Goal: Transaction & Acquisition: Purchase product/service

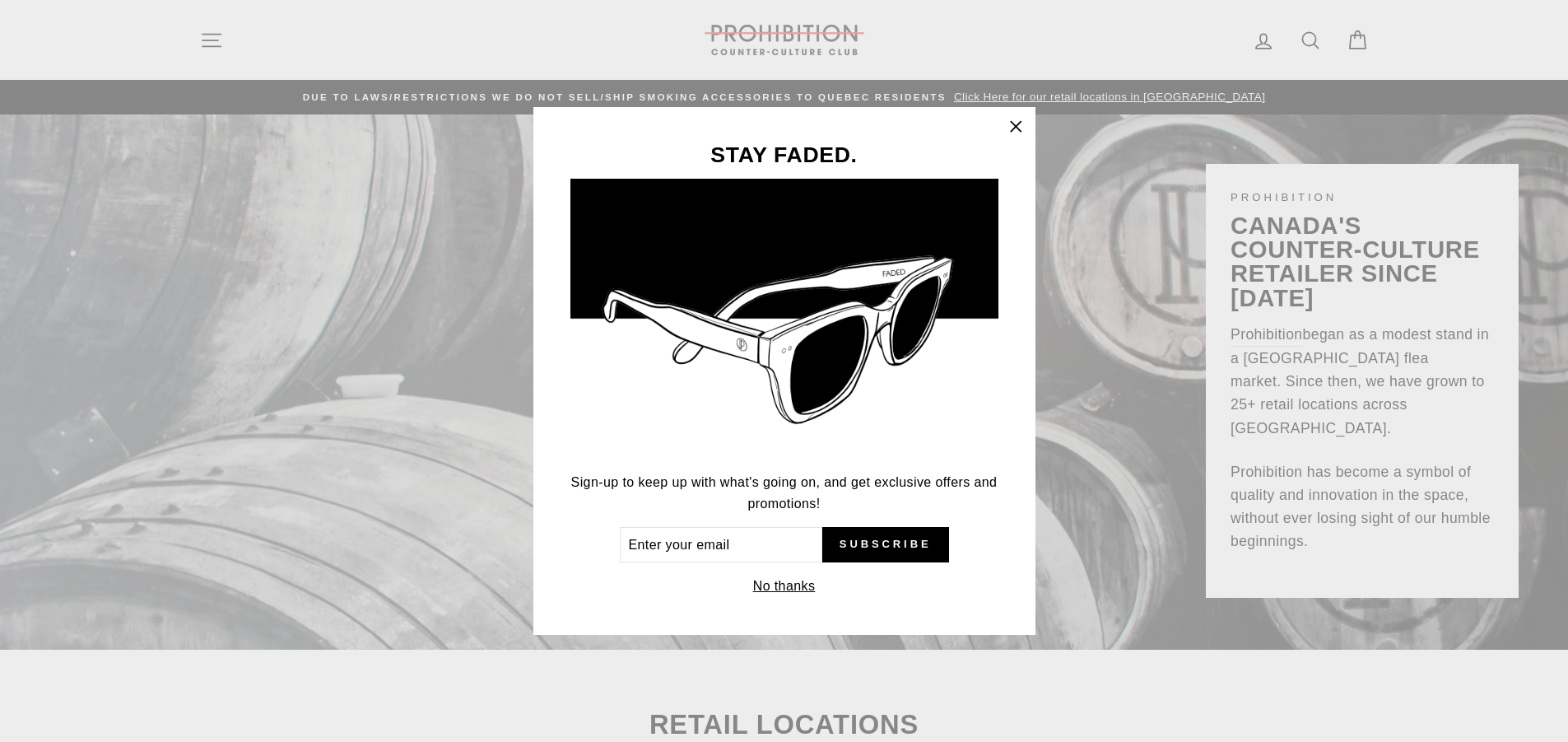
scroll to position [83, 0]
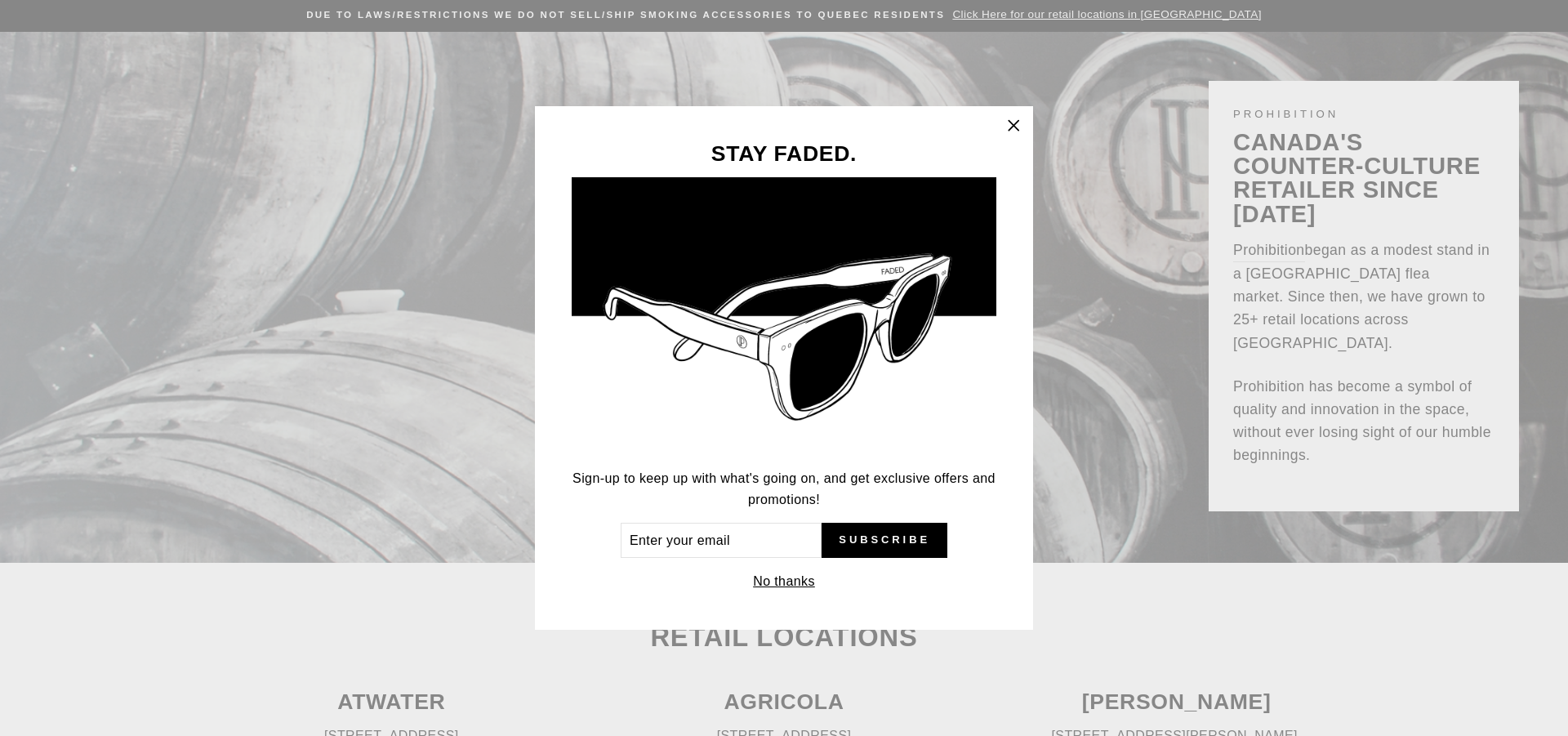
click at [1012, 124] on icon "button" at bounding box center [1013, 125] width 10 height 10
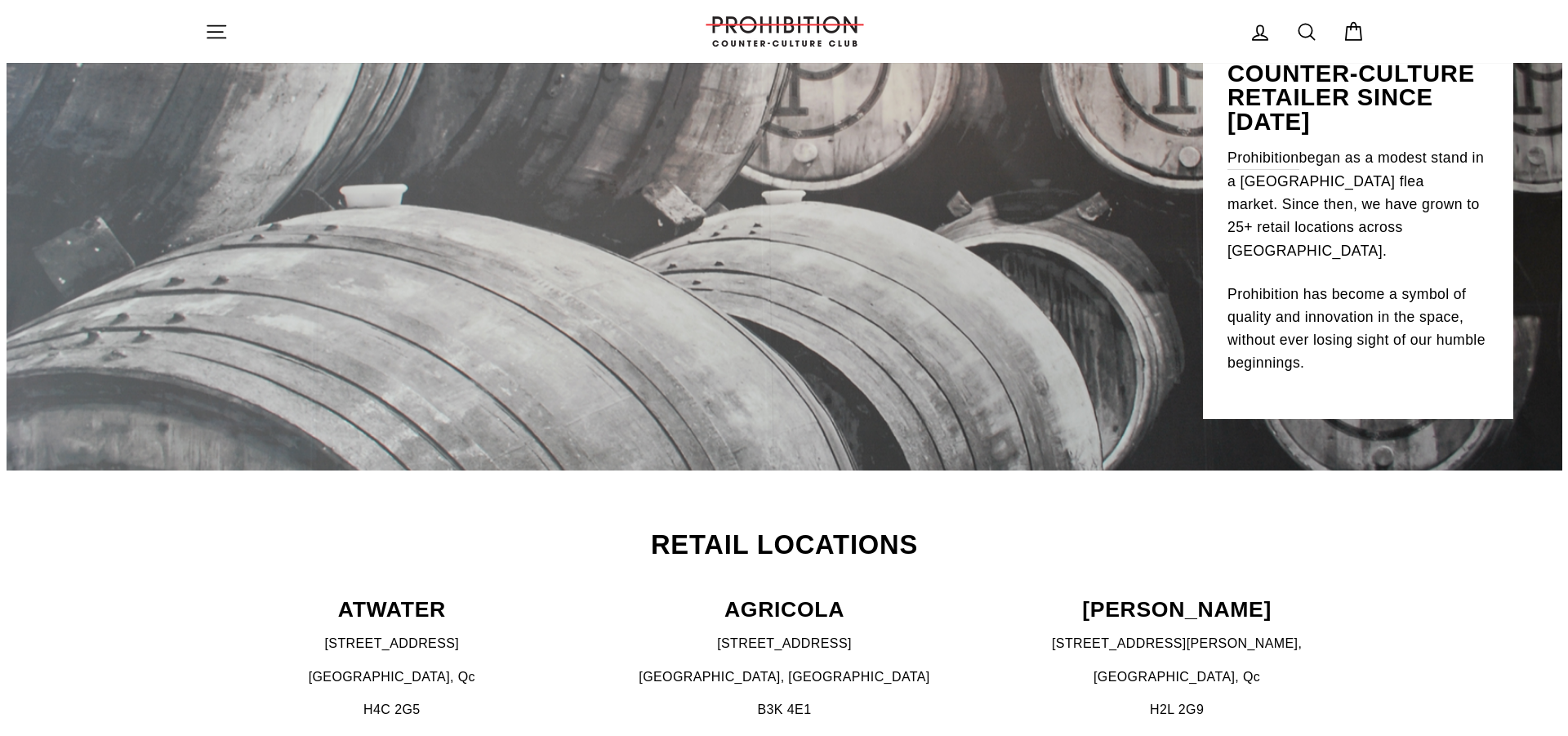
scroll to position [0, 0]
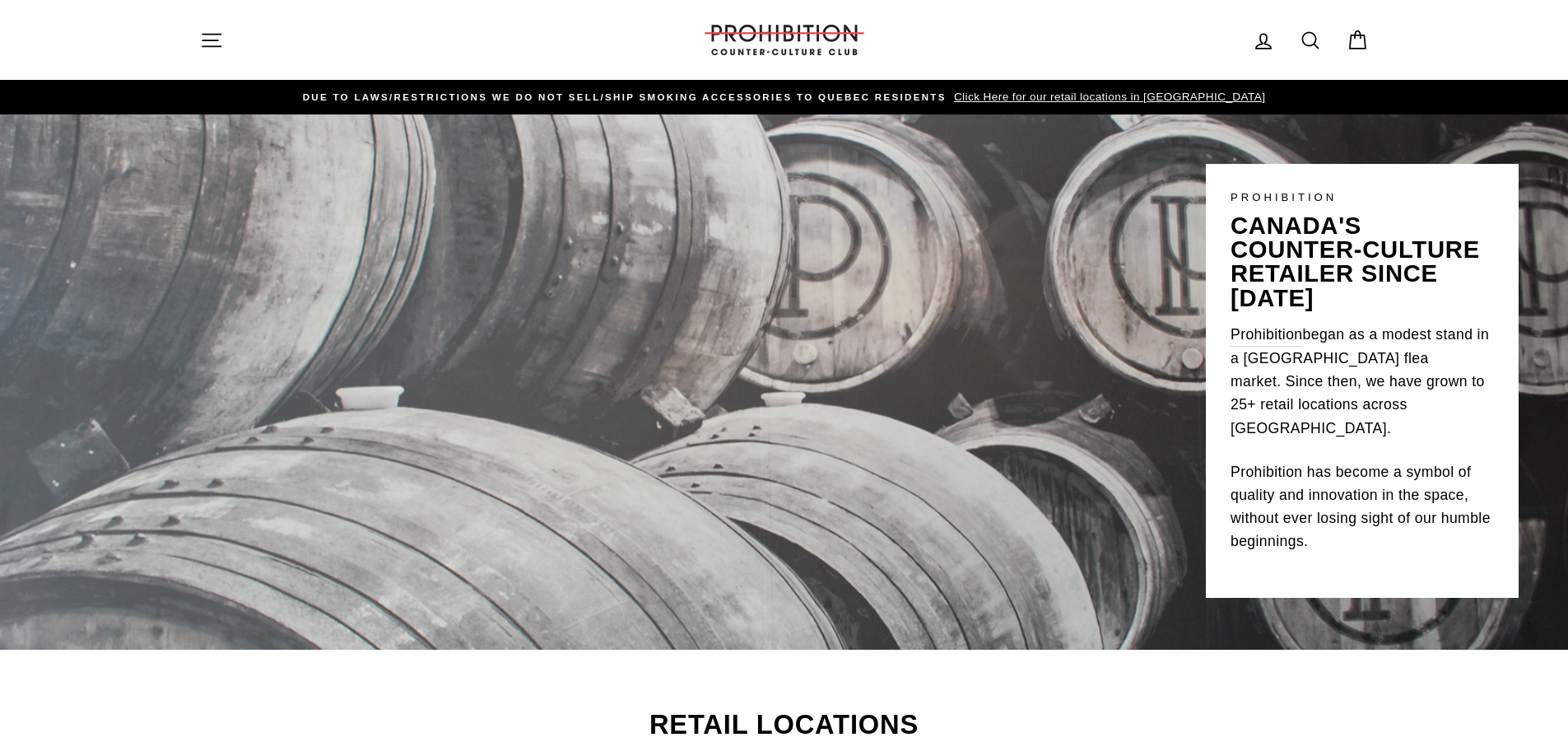
click at [207, 35] on icon "button" at bounding box center [211, 40] width 23 height 23
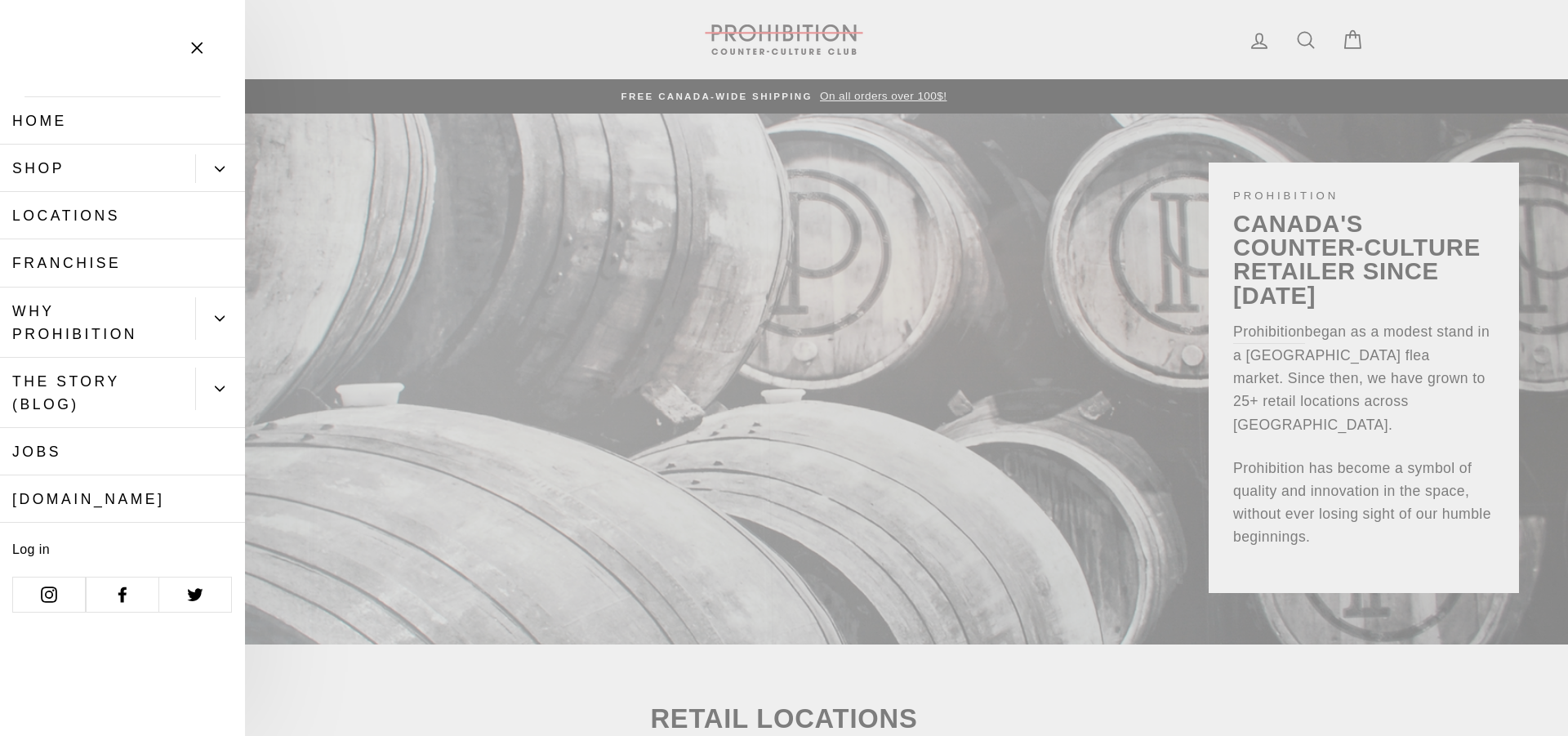
click at [218, 165] on icon "Primary" at bounding box center [219, 169] width 10 height 10
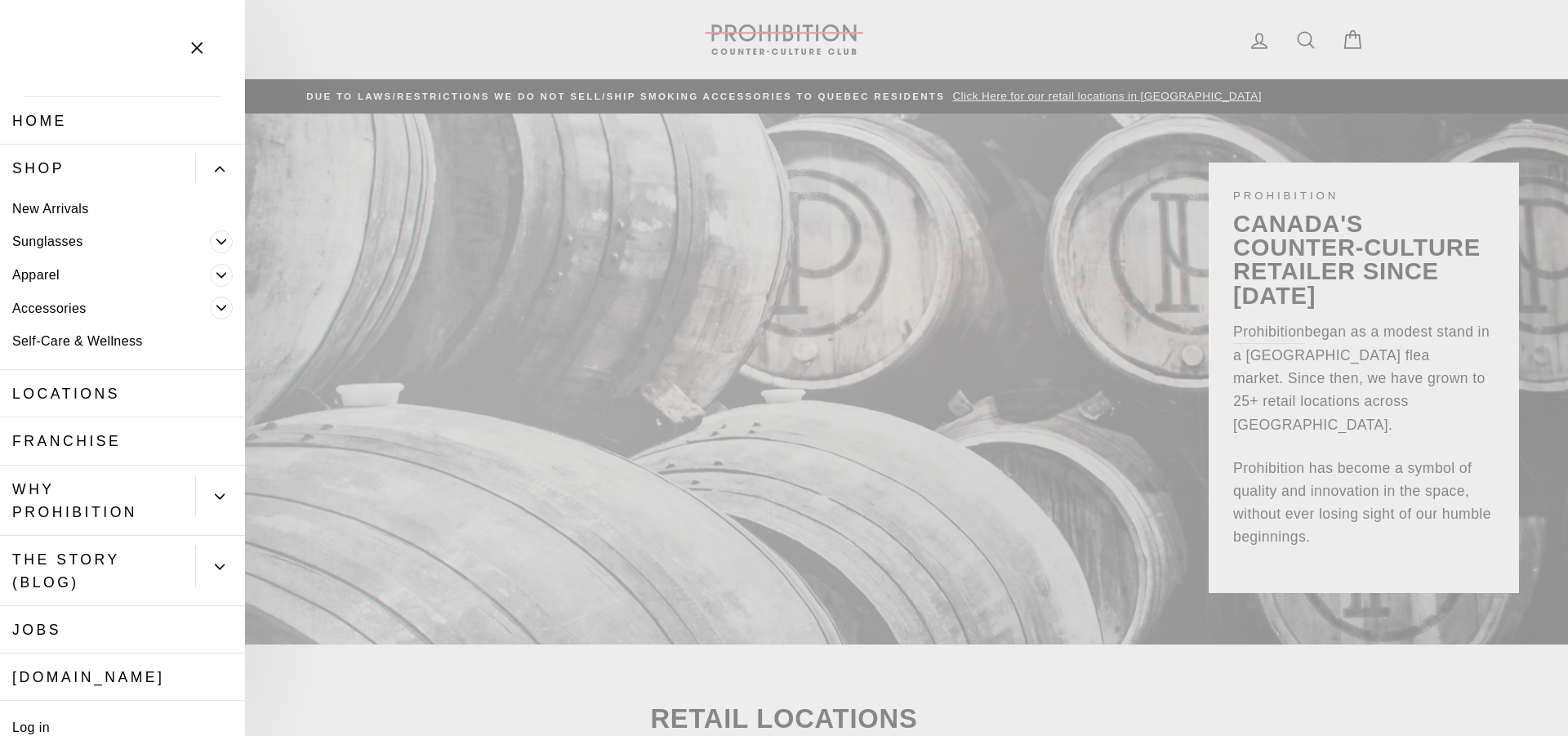
click at [44, 111] on link "Home" at bounding box center [123, 120] width 245 height 47
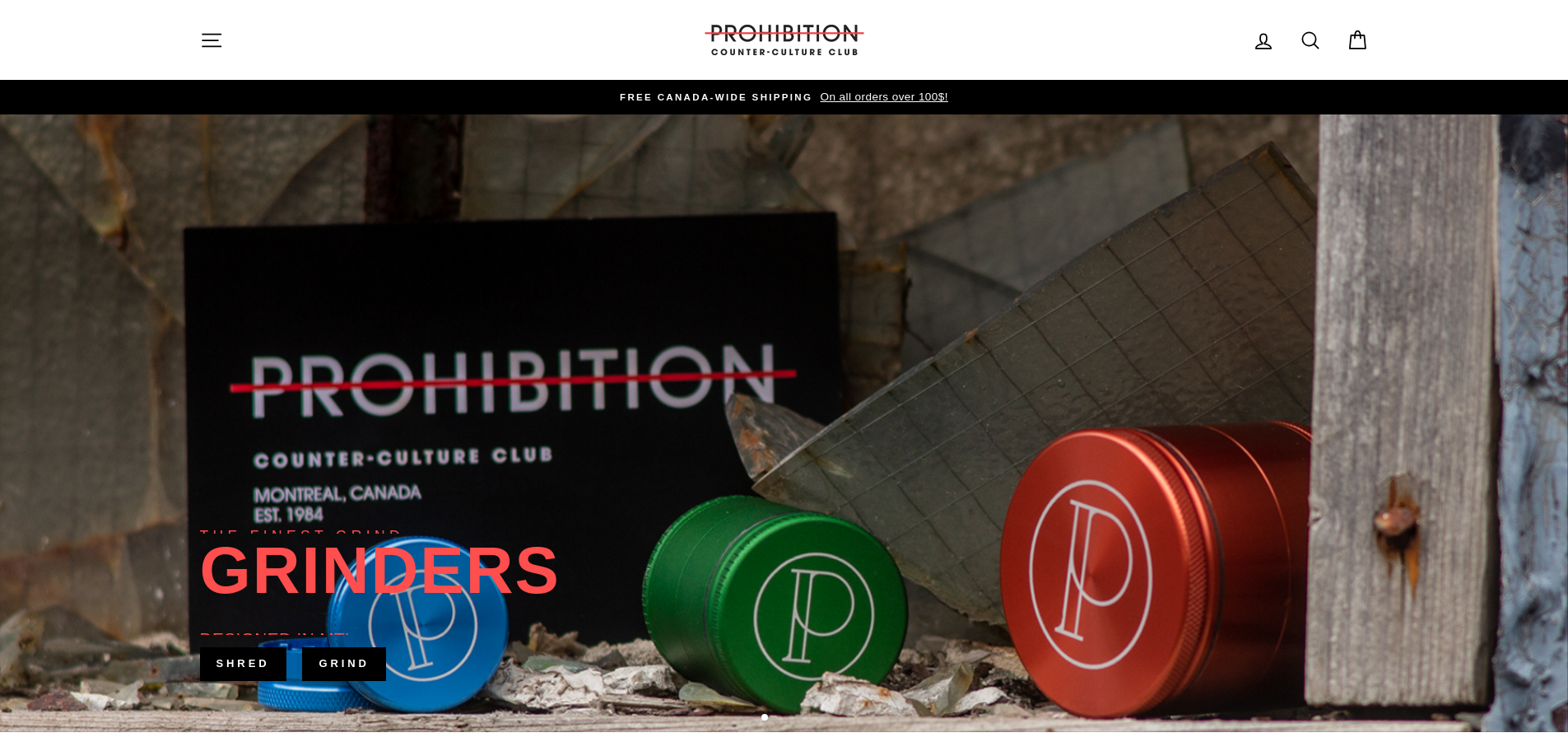
click at [1309, 42] on icon at bounding box center [1310, 40] width 23 height 23
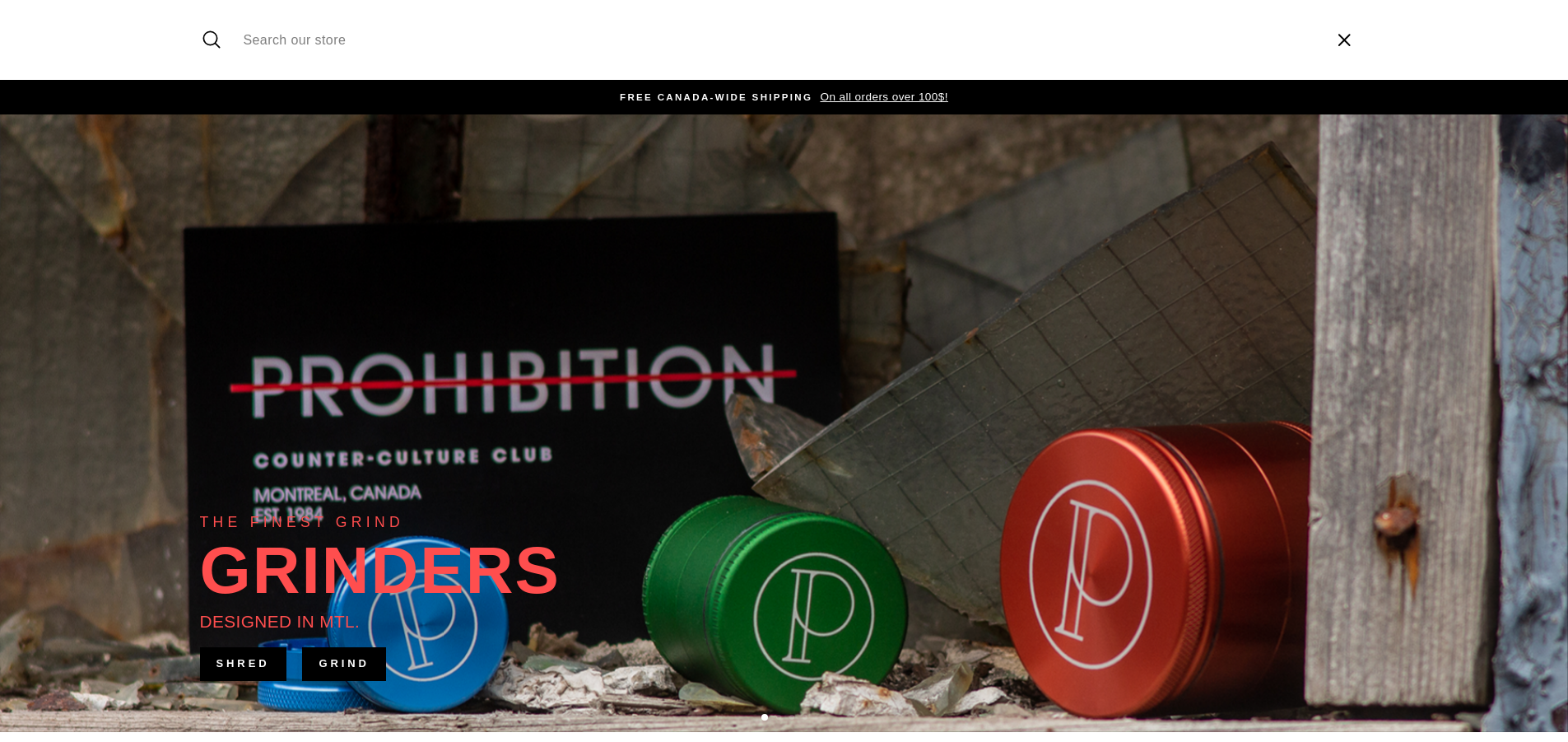
click at [330, 35] on input "Search our store" at bounding box center [778, 39] width 1084 height 55
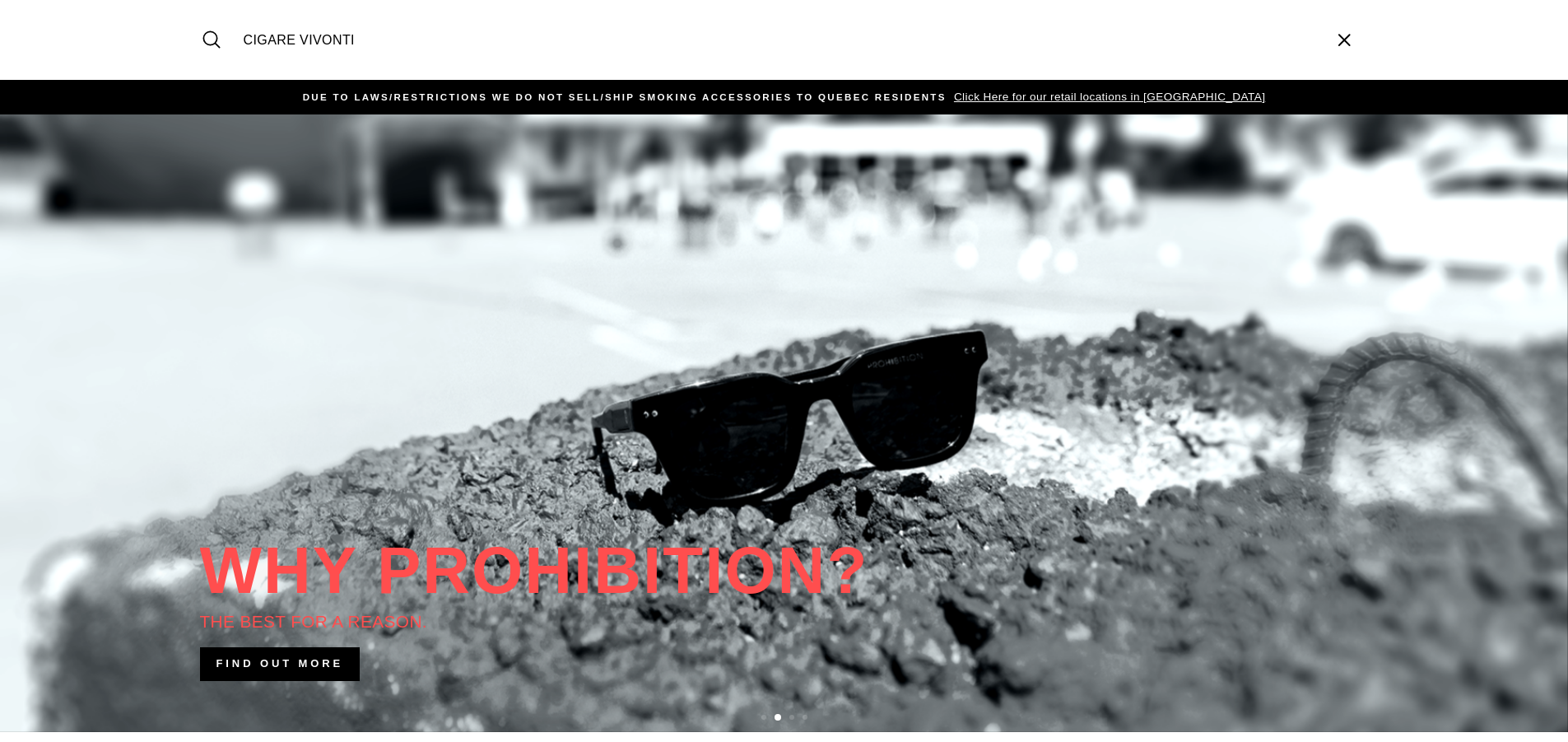
type input "CIGARE VIVONTI"
click at [1122, 93] on span "Click Here for our retail locations in [GEOGRAPHIC_DATA]" at bounding box center [1108, 97] width 316 height 12
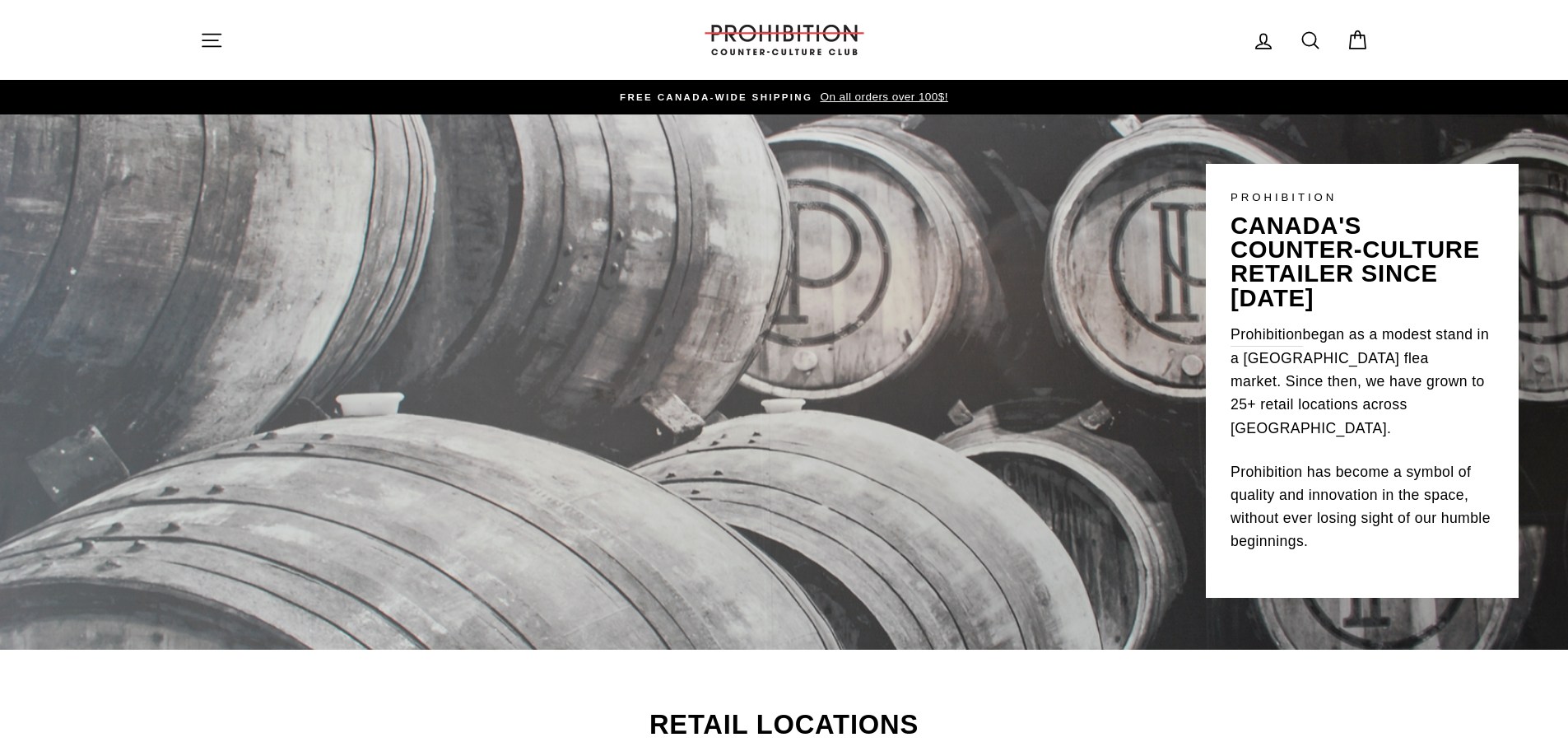
click at [208, 42] on icon "button" at bounding box center [211, 40] width 23 height 23
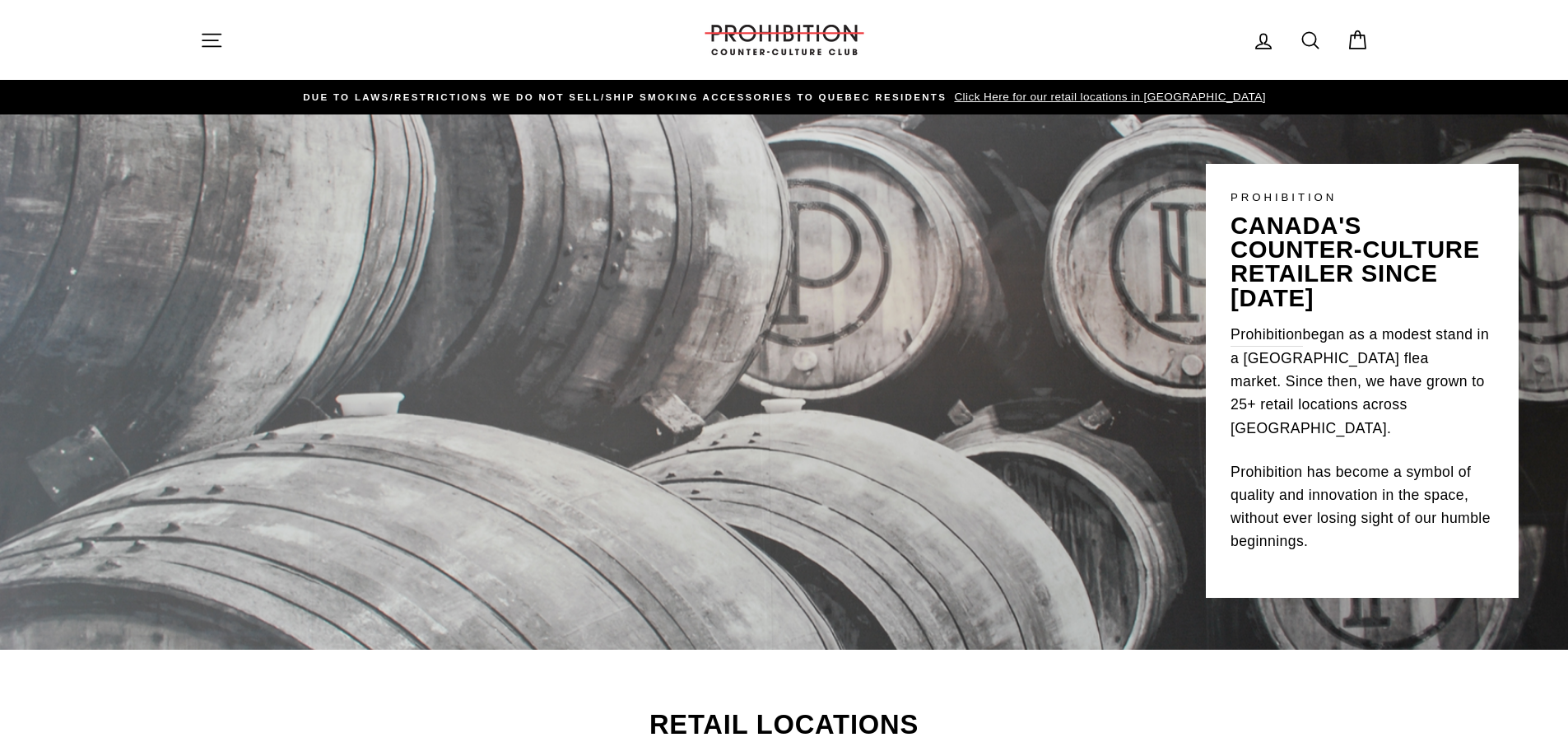
click at [1311, 37] on icon at bounding box center [1310, 40] width 23 height 23
click at [444, 37] on input "Search our store" at bounding box center [778, 39] width 1084 height 55
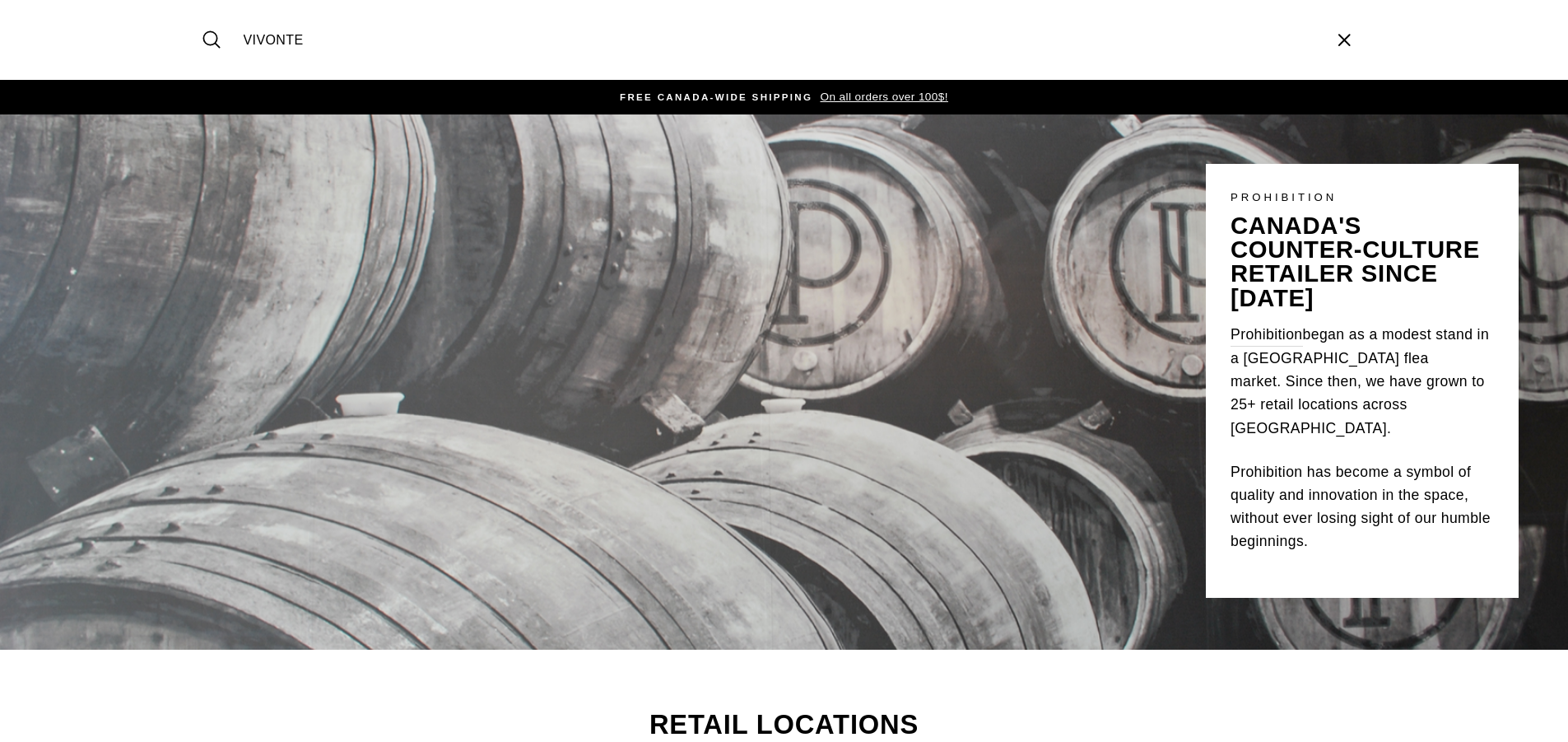
type input "VIVONTE"
click at [200, 12] on button "Search" at bounding box center [217, 39] width 35 height 55
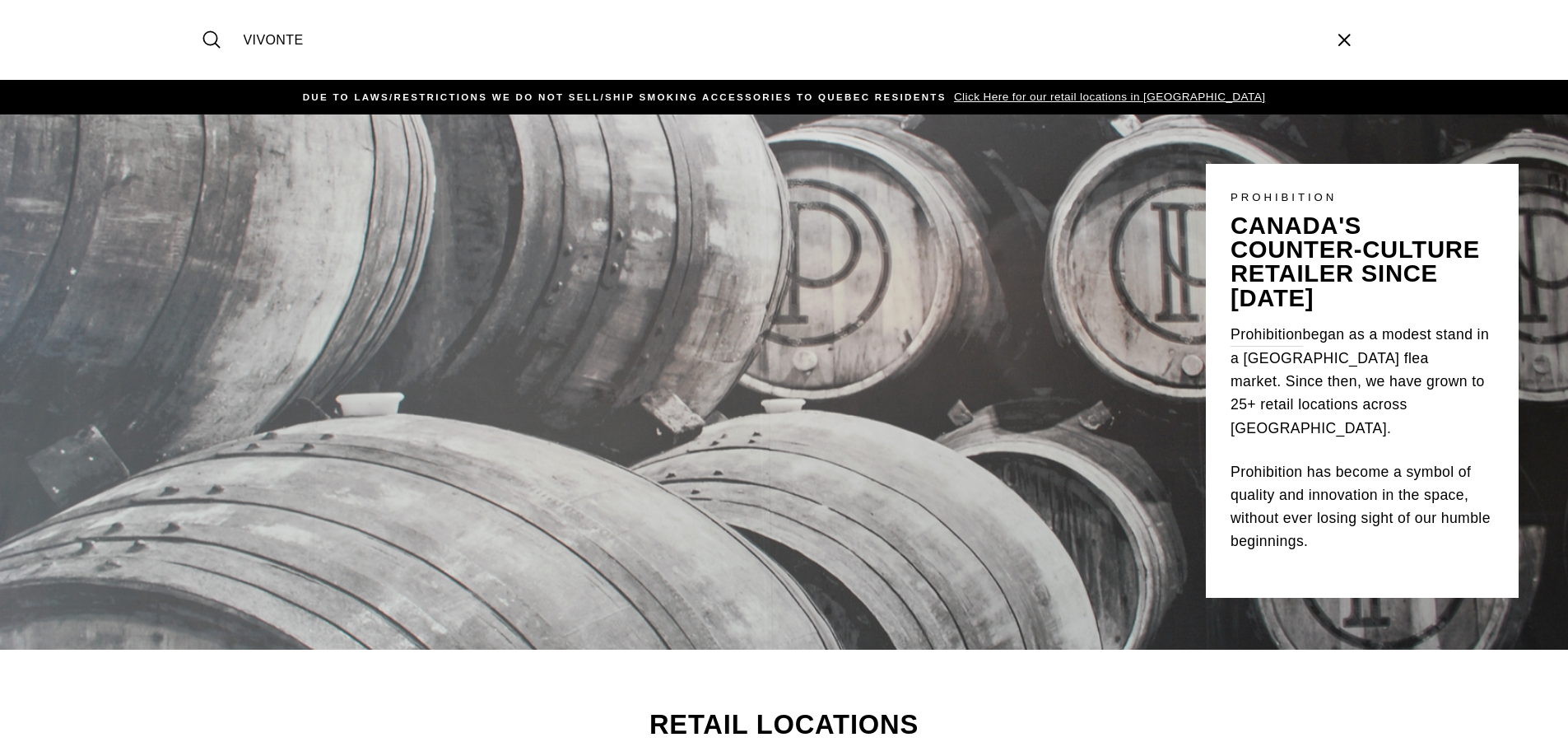
drag, startPoint x: 302, startPoint y: 37, endPoint x: 188, endPoint y: 37, distance: 114.0
click at [188, 37] on div "Search VIVONTE "Close (esc)"" at bounding box center [784, 40] width 1235 height 80
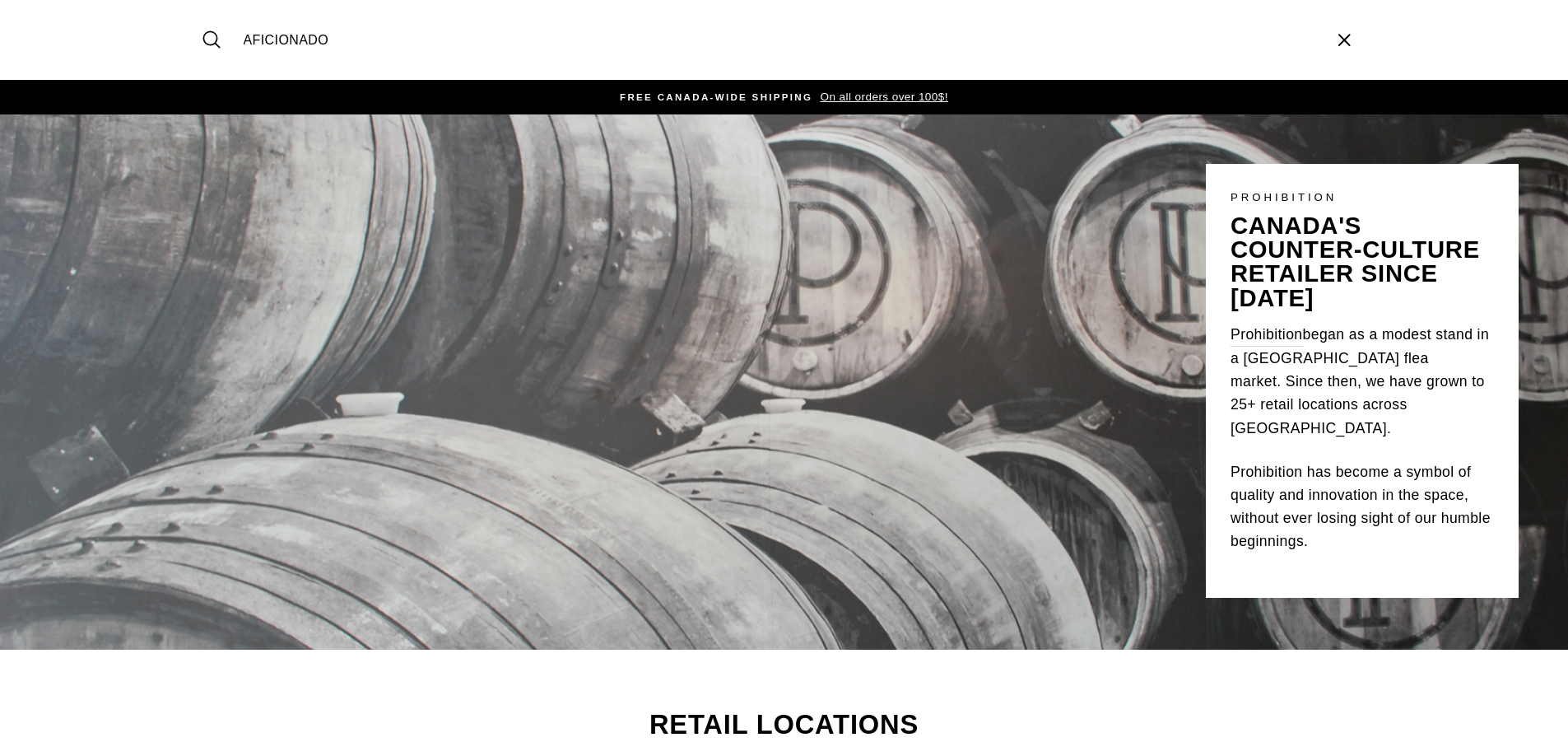
type input "AFICIONADO"
click at [200, 12] on button "Search" at bounding box center [217, 39] width 35 height 55
